Goal: Information Seeking & Learning: Learn about a topic

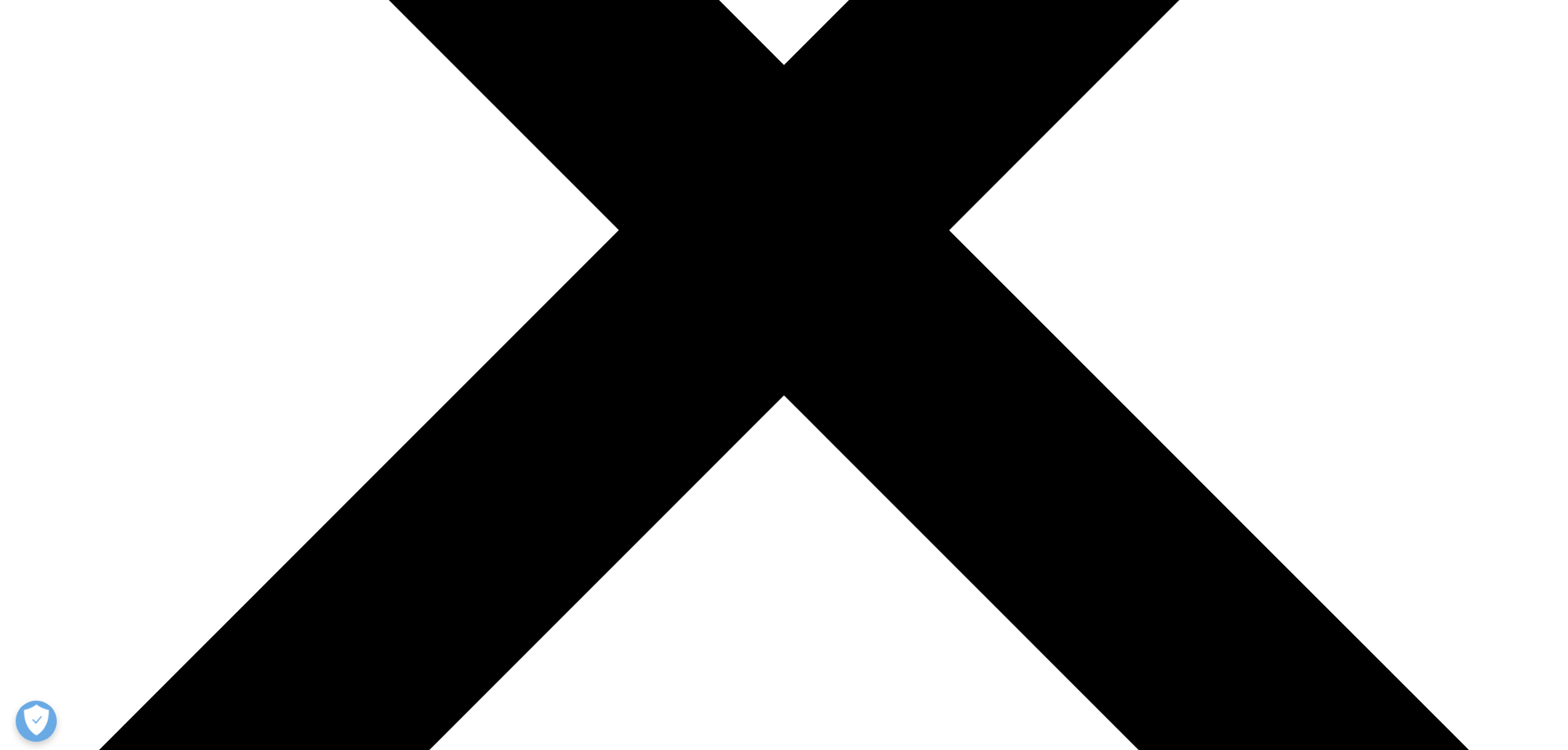
scroll to position [659, 0]
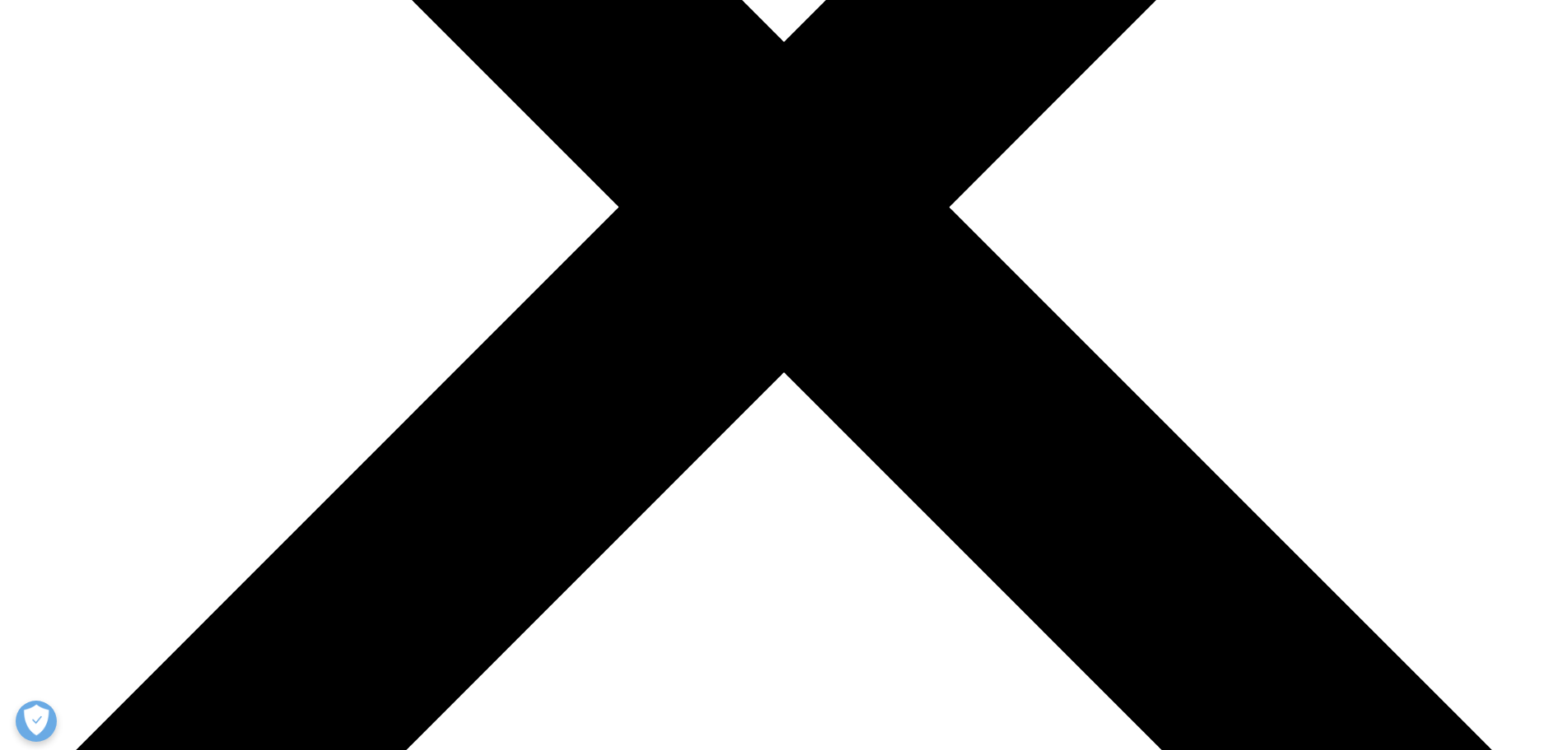
scroll to position [577, 0]
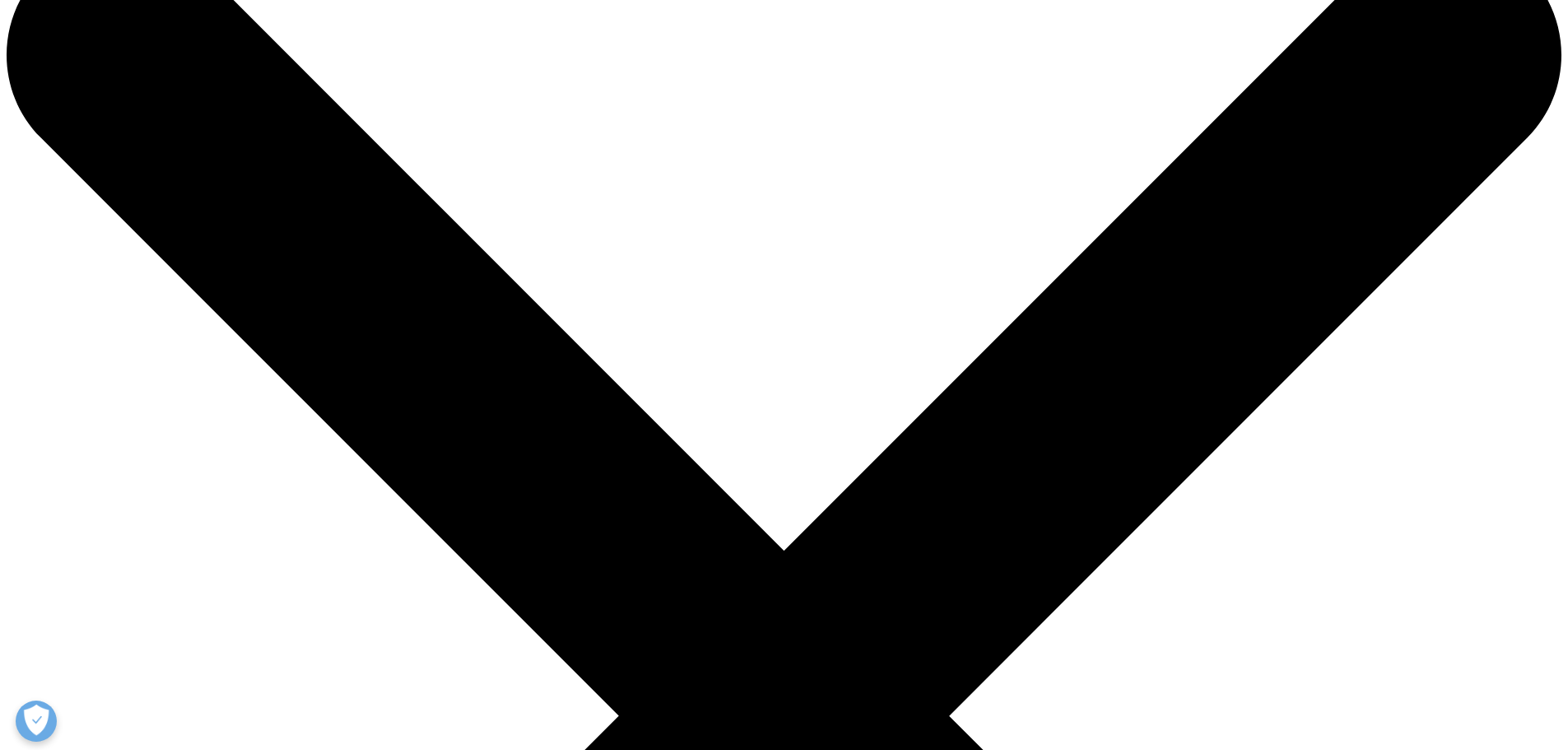
scroll to position [0, 0]
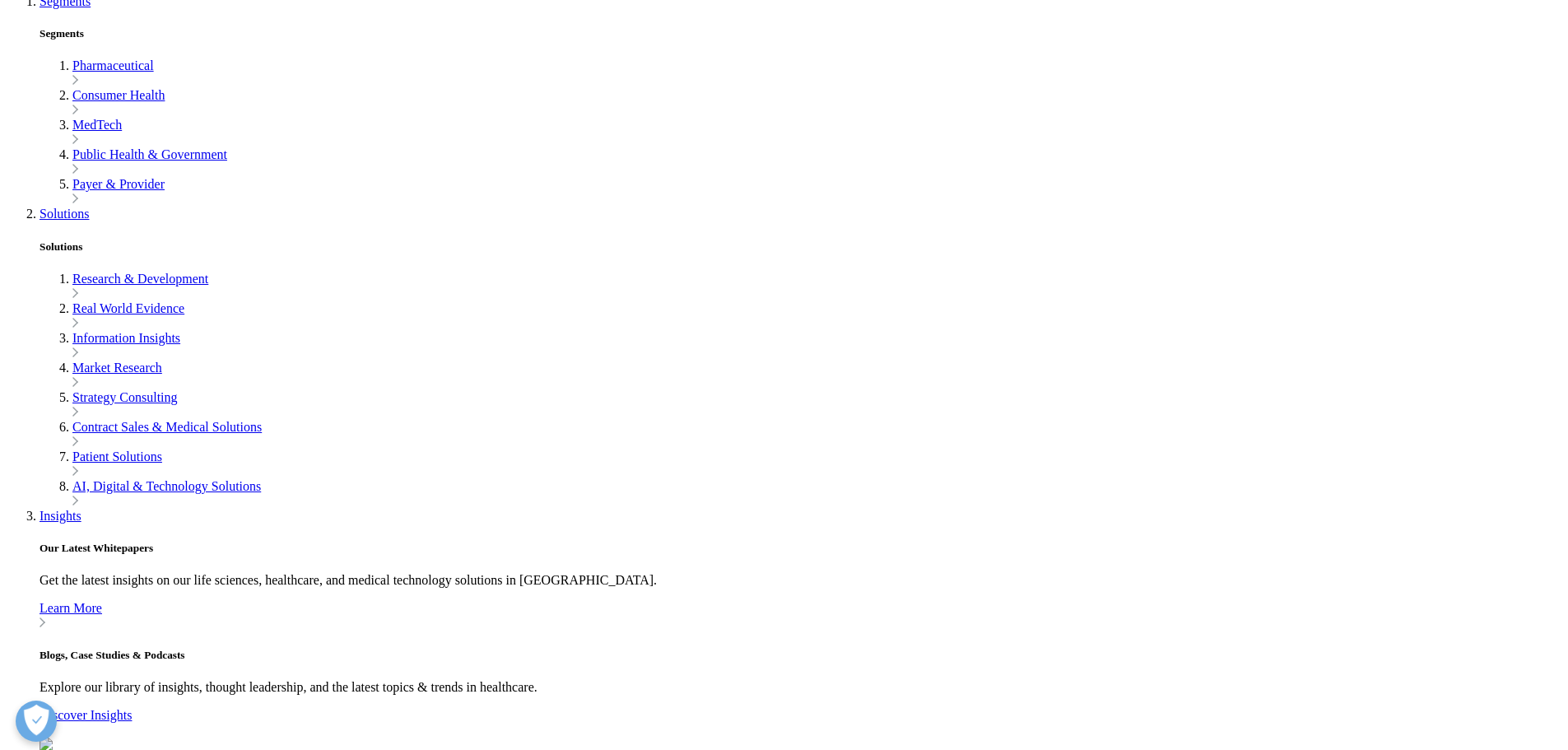
scroll to position [247, 0]
